Goal: Task Accomplishment & Management: Manage account settings

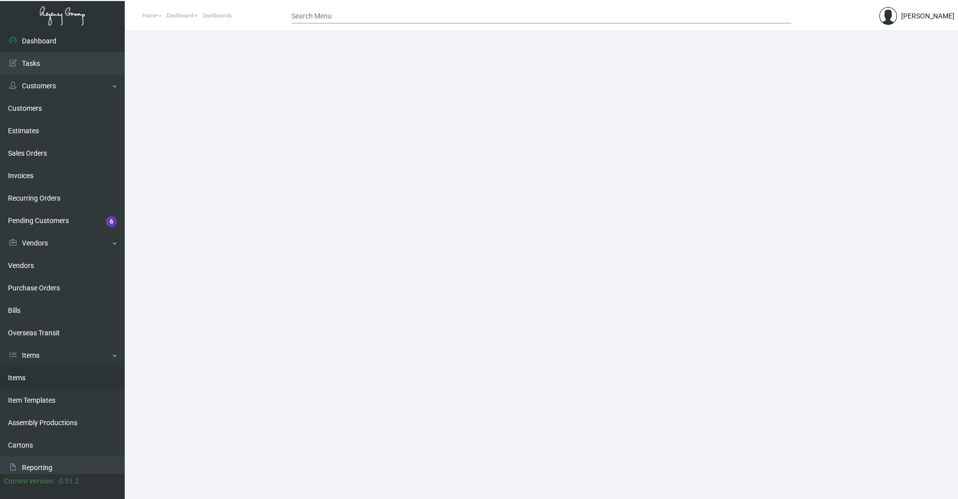
click at [63, 373] on link "Items" at bounding box center [62, 378] width 125 height 22
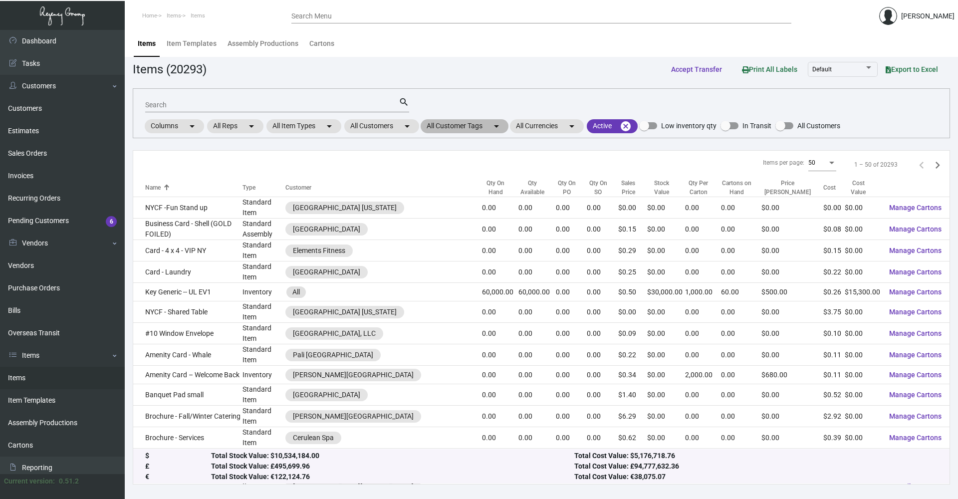
click at [456, 126] on mat-chip "All Customer Tags arrow_drop_down" at bounding box center [465, 126] width 88 height 14
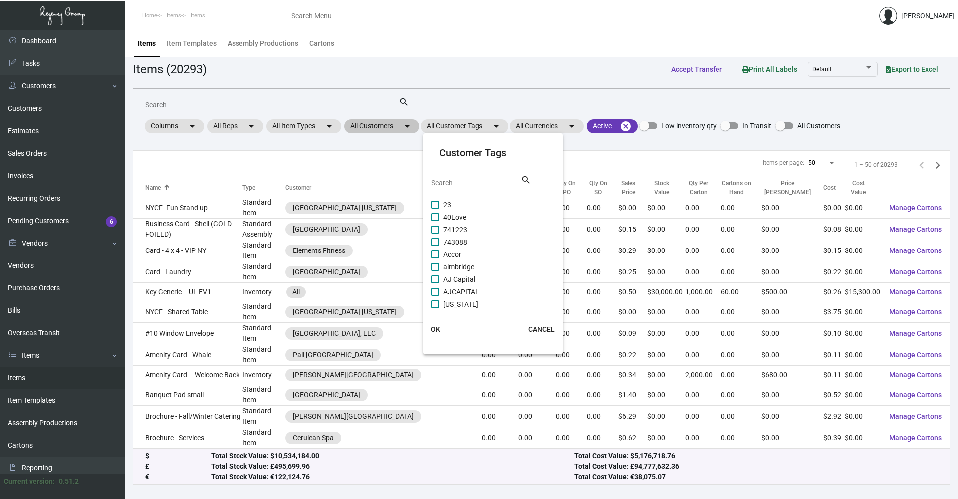
click at [379, 133] on div at bounding box center [479, 249] width 958 height 499
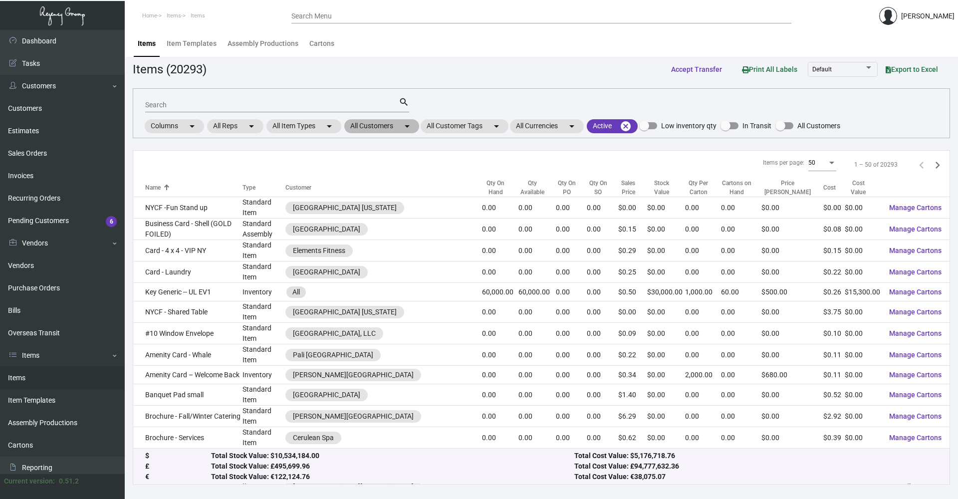
click at [376, 125] on mat-chip "All Customers arrow_drop_down" at bounding box center [381, 126] width 75 height 14
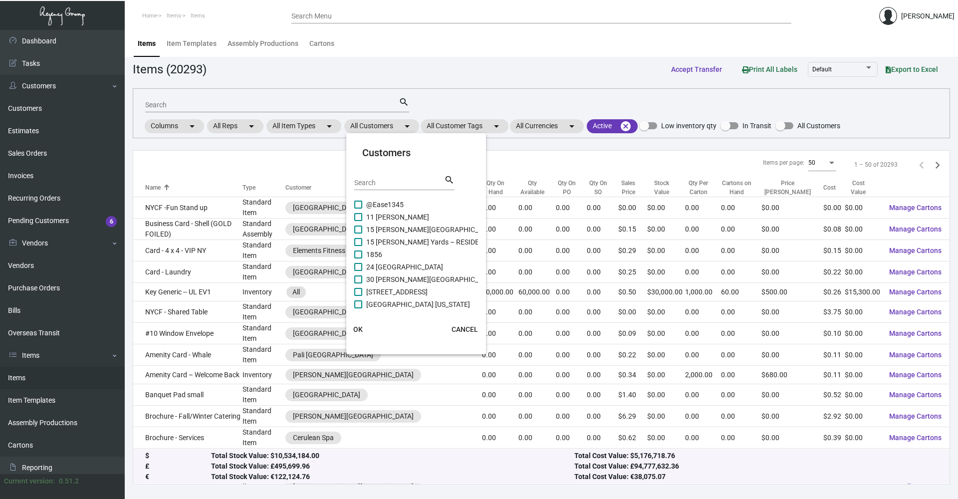
click at [387, 183] on input "Search" at bounding box center [399, 183] width 90 height 8
type input "one hotel"
drag, startPoint x: 393, startPoint y: 187, endPoint x: 291, endPoint y: 187, distance: 101.3
click at [291, 187] on div "Customers one hotel Search search [GEOGRAPHIC_DATA] [PERSON_NAME][GEOGRAPHIC_DA…" at bounding box center [479, 249] width 958 height 499
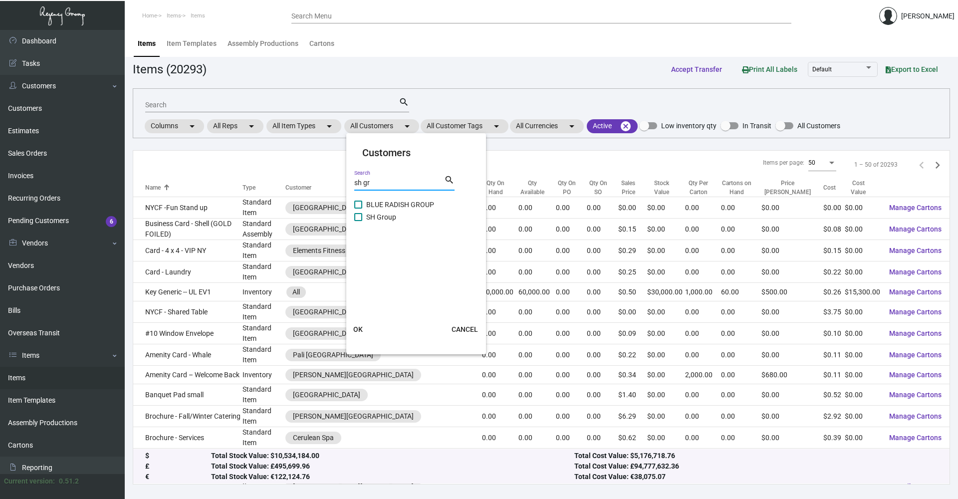
type input "sh gr"
click at [356, 215] on span at bounding box center [358, 217] width 8 height 8
click at [358, 221] on input "SH Group" at bounding box center [358, 221] width 0 height 0
checkbox input "true"
click at [357, 327] on span "OK" at bounding box center [357, 329] width 9 height 8
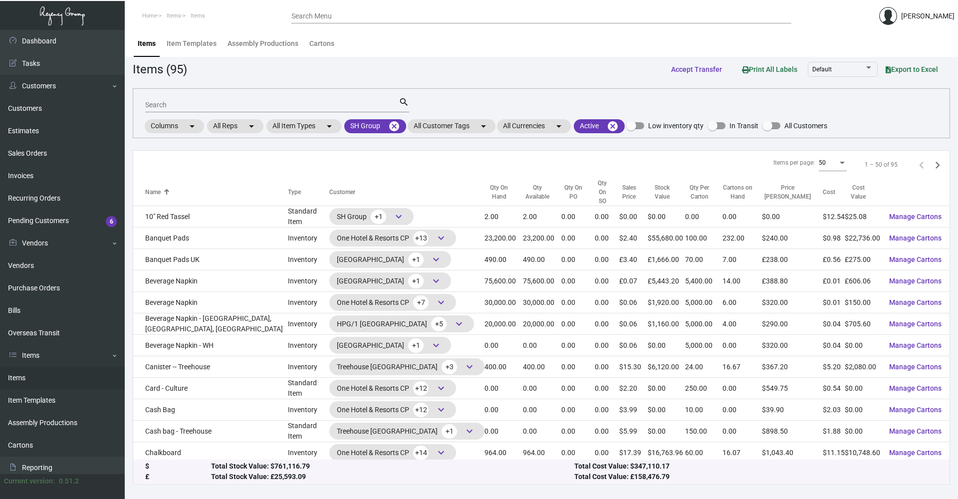
click at [184, 102] on input "Search" at bounding box center [272, 105] width 254 height 8
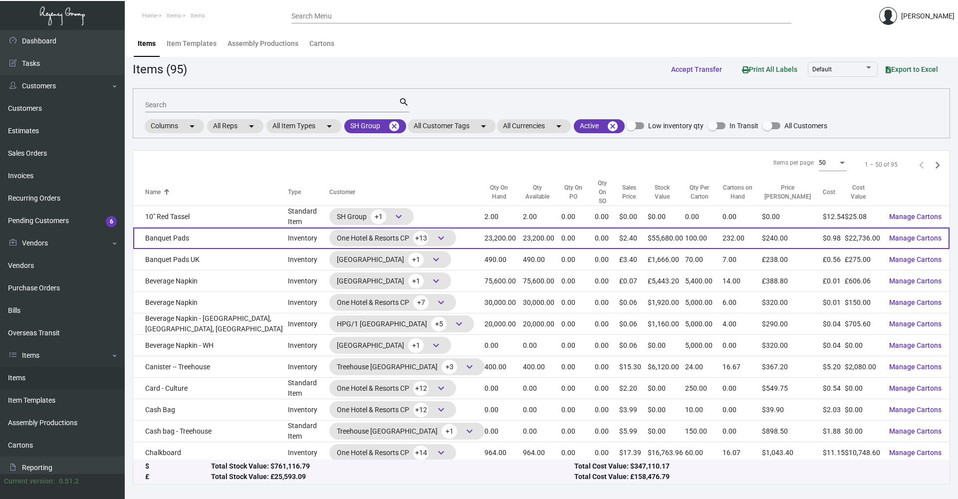
click at [226, 232] on td "Banquet Pads" at bounding box center [210, 238] width 155 height 21
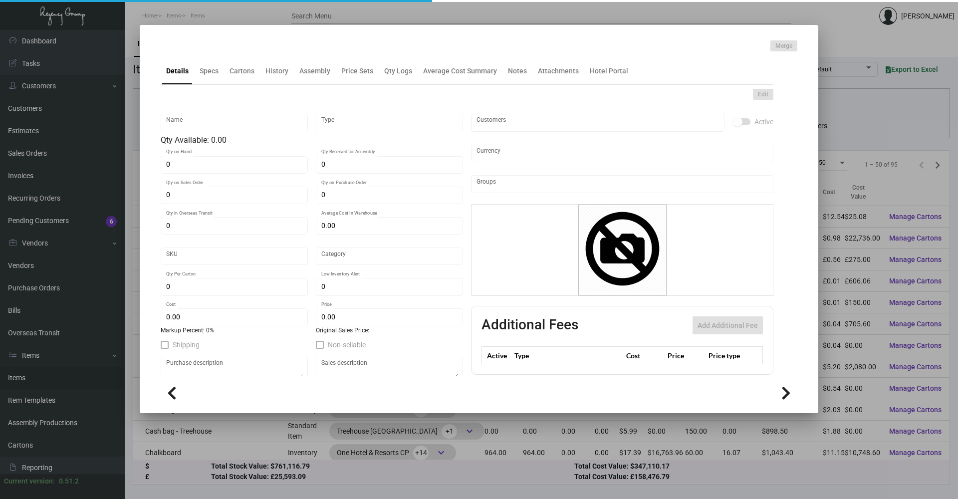
type input "Banquet Pads"
type input "Inventory"
type input "23,200"
type input "$ 1.94643"
type input "22"
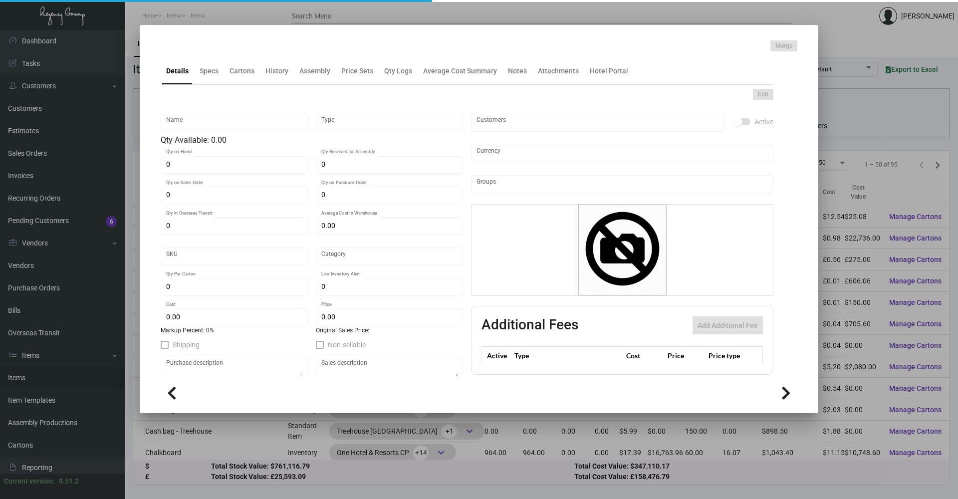
type input "Standard"
type input "100"
type input "400"
type input "$ 0.98"
type input "$ 2.40"
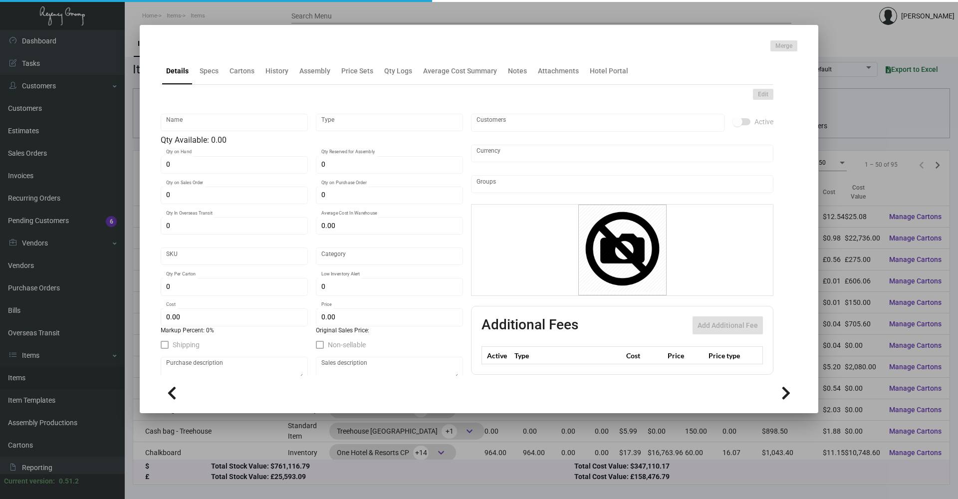
type textarea "Banquet Pads: Size 11x8.5, grey color text stock printing 1 color black ink 1 s…"
checkbox input "true"
type input "United States Dollar $"
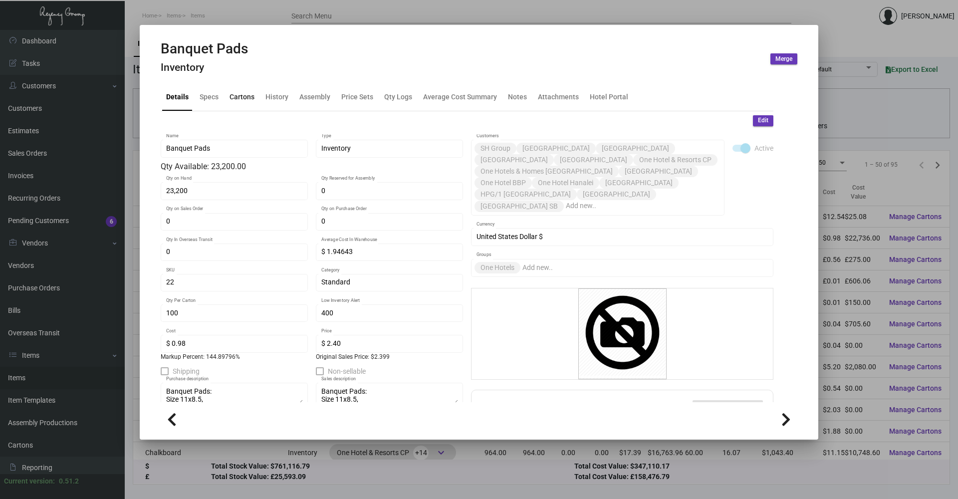
click at [248, 95] on div "Cartons" at bounding box center [242, 97] width 25 height 10
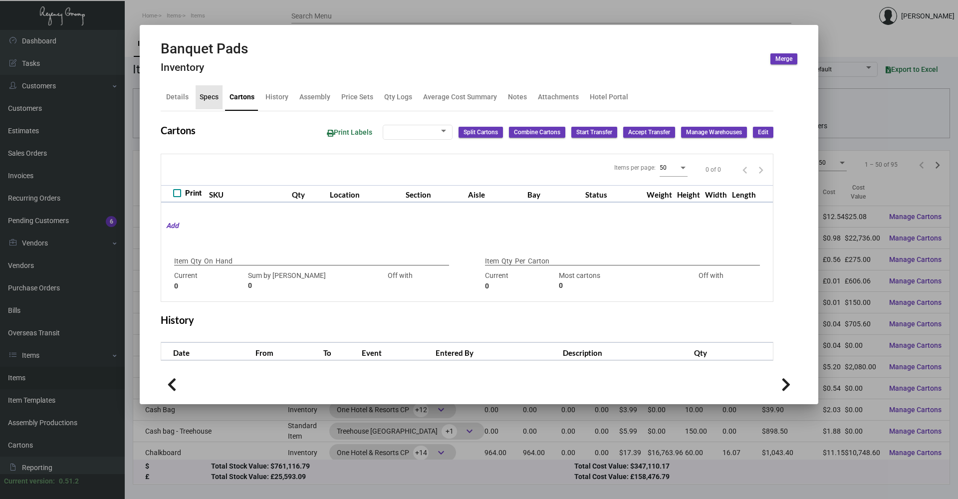
click at [215, 97] on div "Specs" at bounding box center [209, 97] width 19 height 10
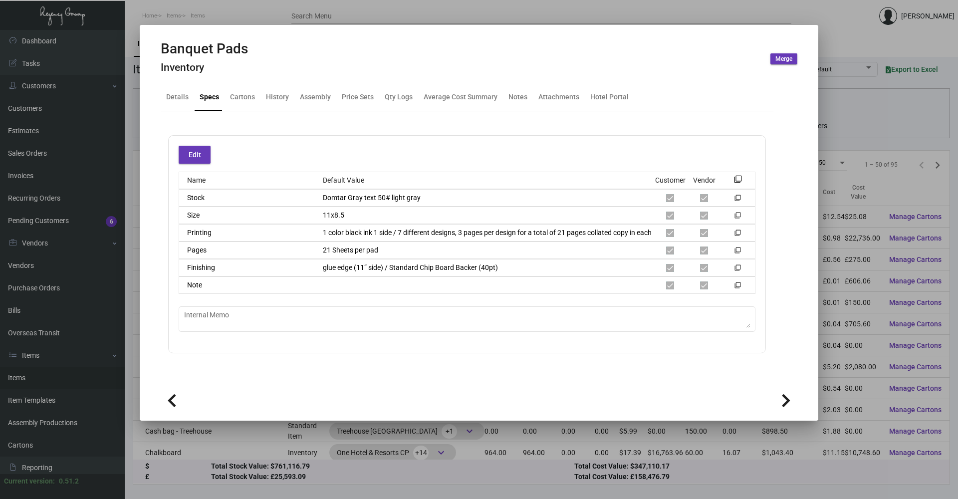
click at [166, 8] on div at bounding box center [479, 249] width 958 height 499
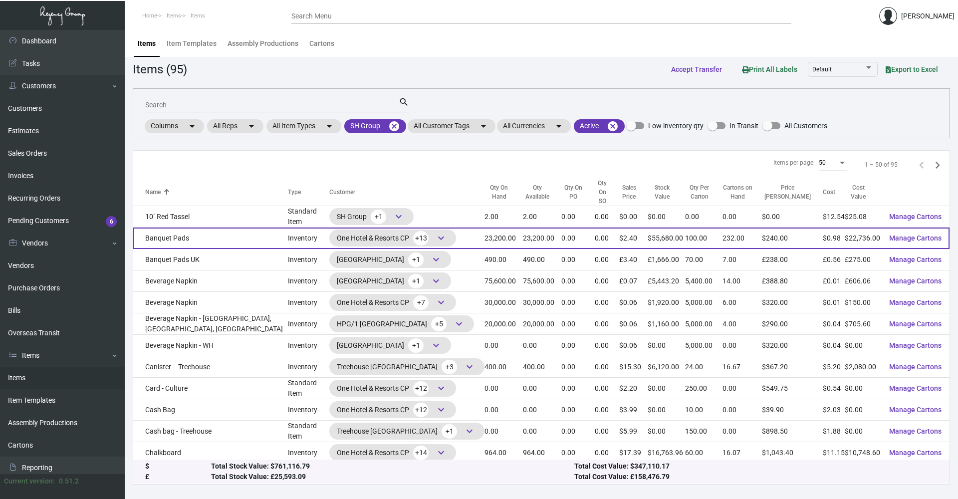
click at [207, 231] on td "Banquet Pads" at bounding box center [210, 238] width 155 height 21
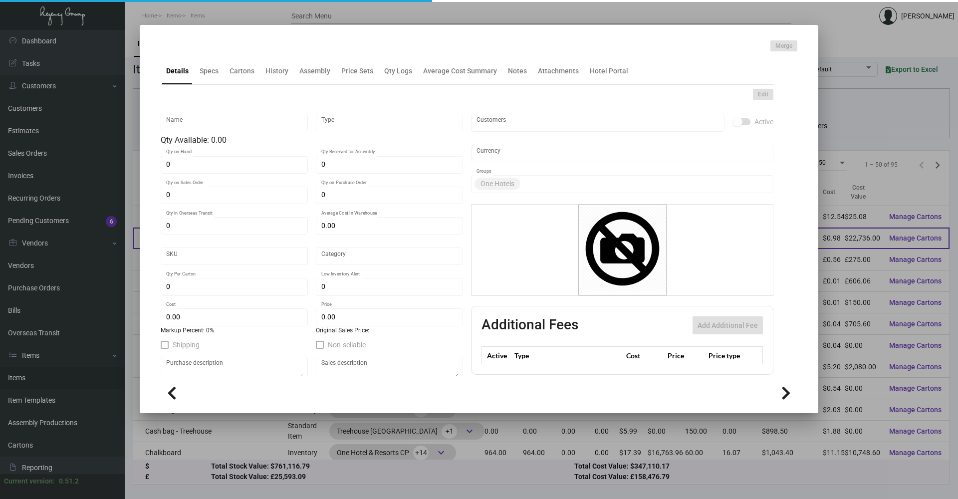
type input "Banquet Pads"
type input "Inventory"
type input "23,200"
type input "$ 1.94643"
type input "22"
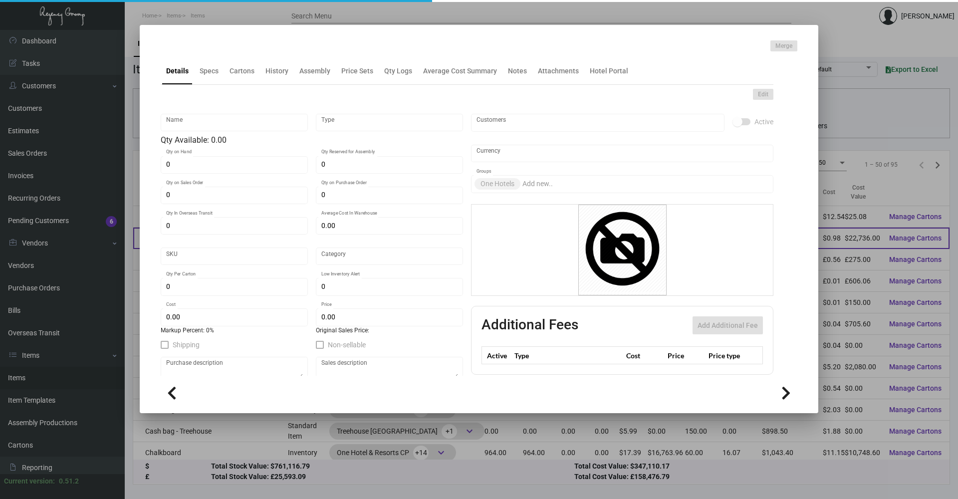
type input "Standard"
type input "100"
type input "400"
type input "$ 0.98"
type input "$ 2.40"
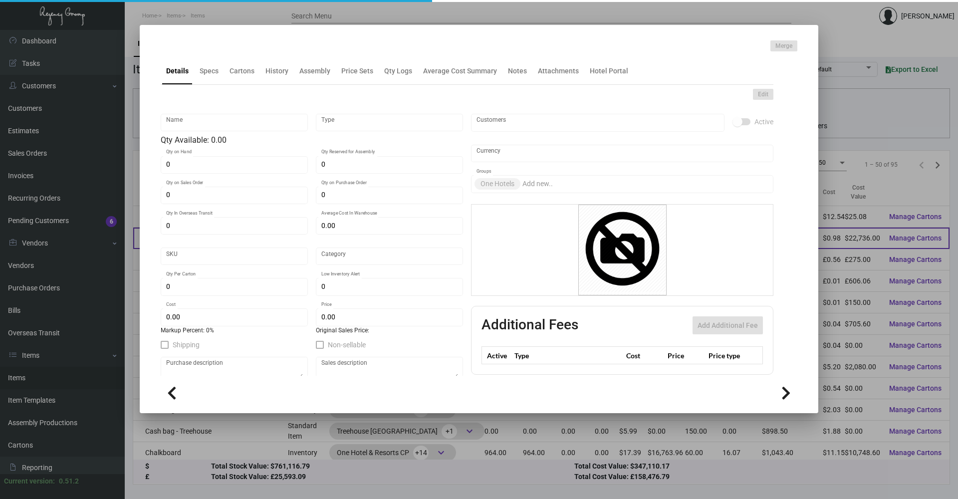
type textarea "Banquet Pads: Size 11x8.5, grey color text stock printing 1 color black ink 1 s…"
checkbox input "true"
type input "United States Dollar $"
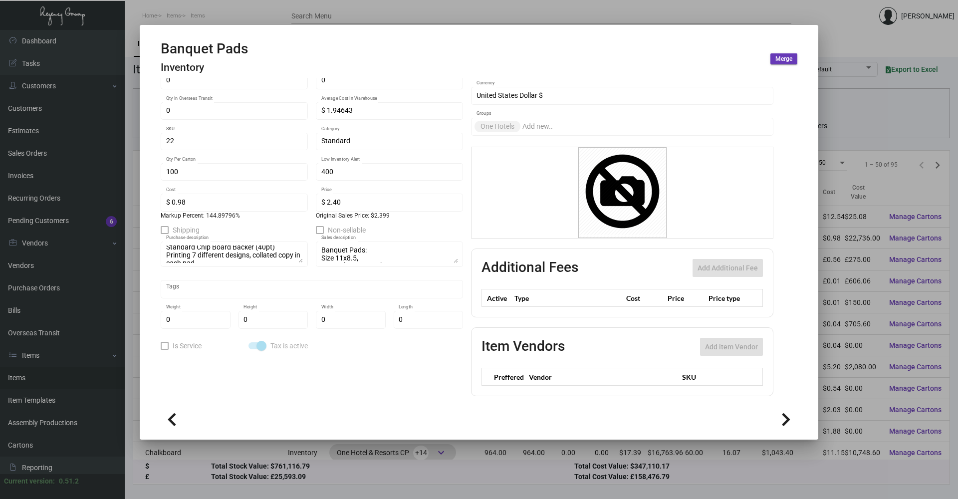
scroll to position [43, 0]
click at [150, 15] on div at bounding box center [479, 249] width 958 height 499
